Goal: Information Seeking & Learning: Understand process/instructions

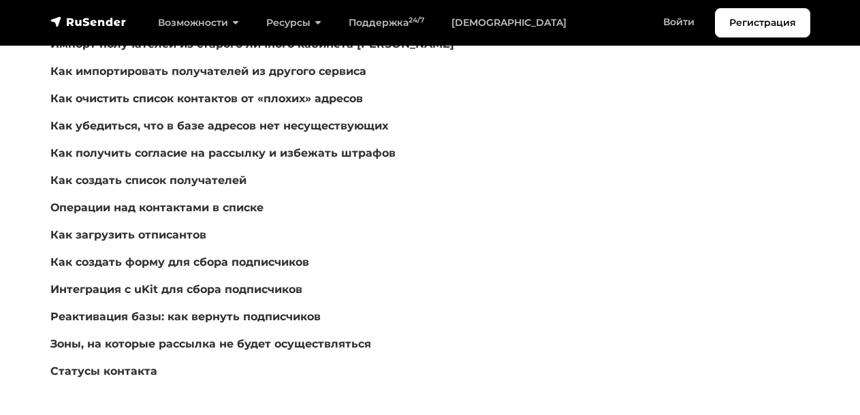
scroll to position [204, 0]
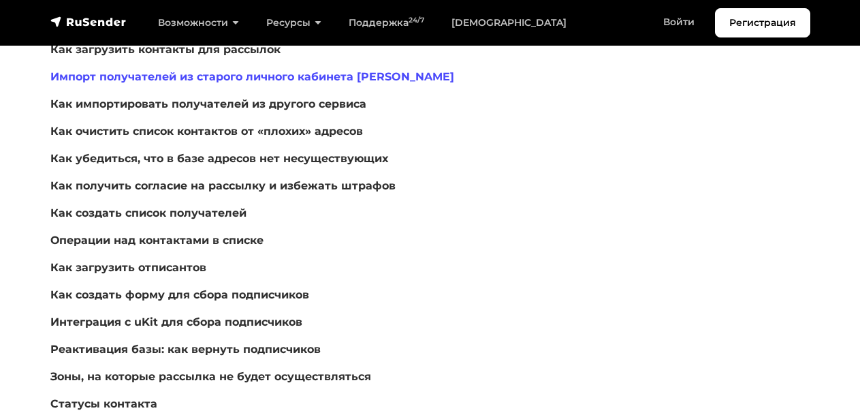
click at [143, 73] on link "Импорт получателей из старого личного кабинета [PERSON_NAME]" at bounding box center [252, 76] width 404 height 13
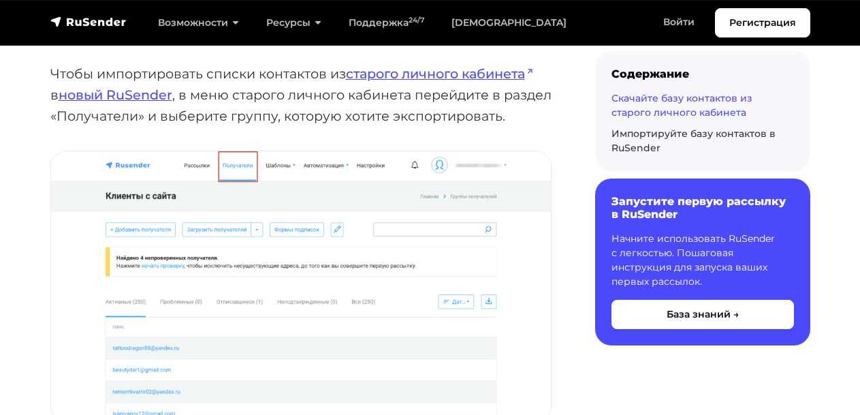
scroll to position [233, 0]
